Goal: Transaction & Acquisition: Download file/media

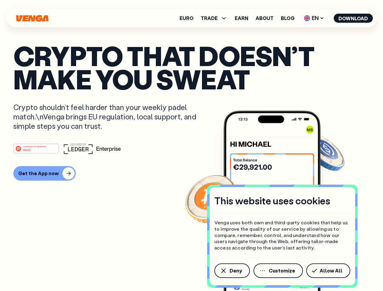
click at [191, 145] on div "#1 PRODUCT OF THE MONTH Web3" at bounding box center [191, 148] width 356 height 11
click at [232, 271] on span "Deny" at bounding box center [235, 270] width 12 height 5
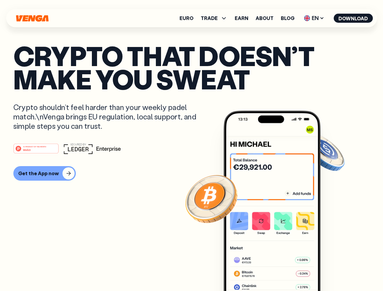
click at [279, 271] on img at bounding box center [271, 212] width 97 height 203
click at [329, 271] on article "Crypto that doesn’t make you sweat Crypto shouldn’t feel harder than your weekl…" at bounding box center [191, 157] width 356 height 227
click at [216, 18] on span "TRADE" at bounding box center [209, 18] width 17 height 5
click at [314, 18] on span "EN" at bounding box center [314, 18] width 25 height 10
click at [353, 18] on button "Download" at bounding box center [352, 18] width 39 height 9
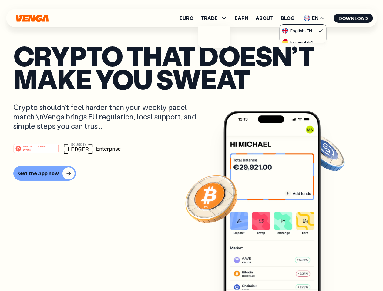
click at [191, 162] on div "#1 PRODUCT OF THE MONTH Web3 Get the App now" at bounding box center [191, 162] width 356 height 38
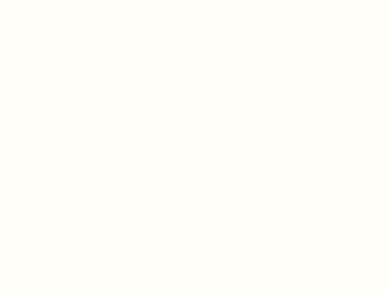
click at [44, 0] on html "This website uses cookies Venga uses both own and third-party cookies that help…" at bounding box center [194, 0] width 388 height 0
click at [37, 0] on html "This website uses cookies Venga uses both own and third-party cookies that help…" at bounding box center [194, 0] width 388 height 0
